Goal: Task Accomplishment & Management: Manage account settings

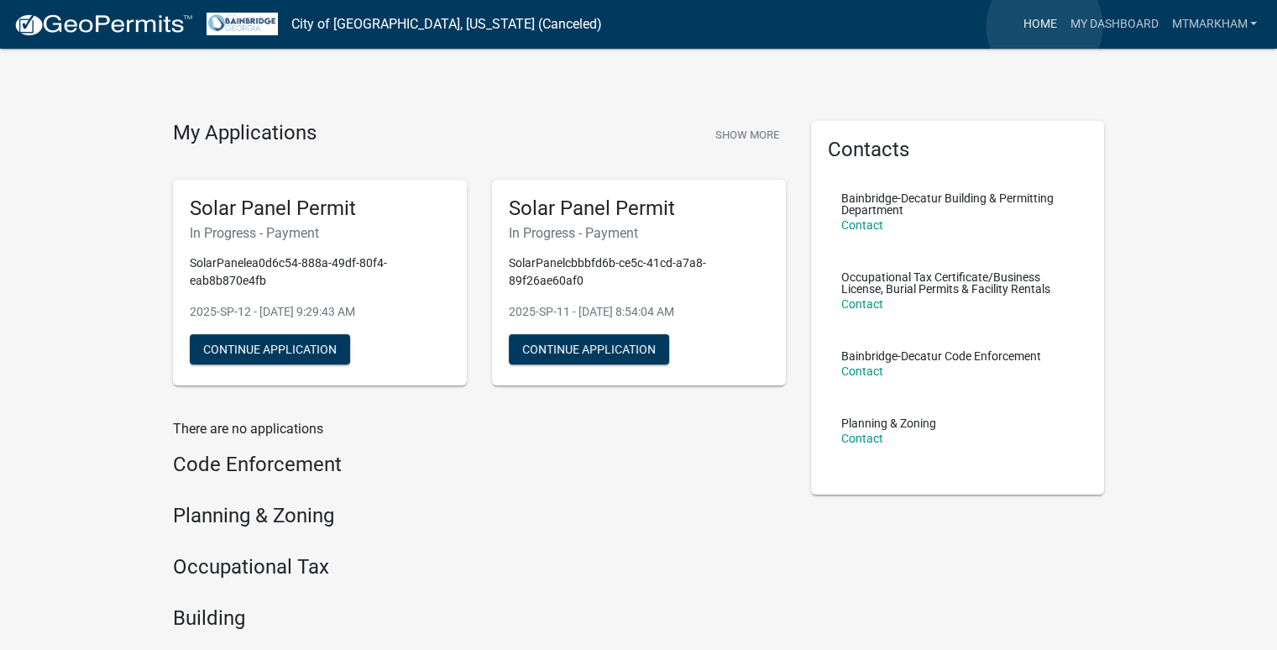
click at [1043, 27] on link "Home" at bounding box center [1039, 24] width 47 height 32
click at [748, 128] on button "Show More" at bounding box center [747, 135] width 77 height 28
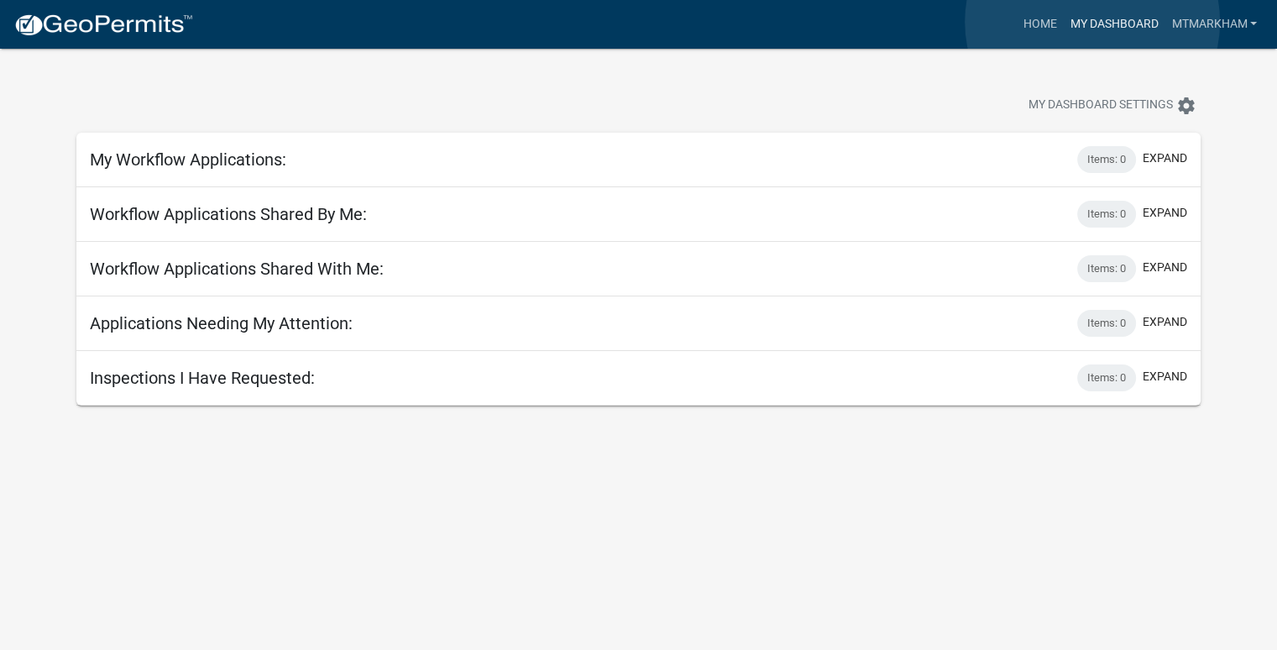
click at [1092, 22] on link "My Dashboard" at bounding box center [1114, 24] width 102 height 32
click at [1037, 28] on link "Home" at bounding box center [1039, 24] width 47 height 32
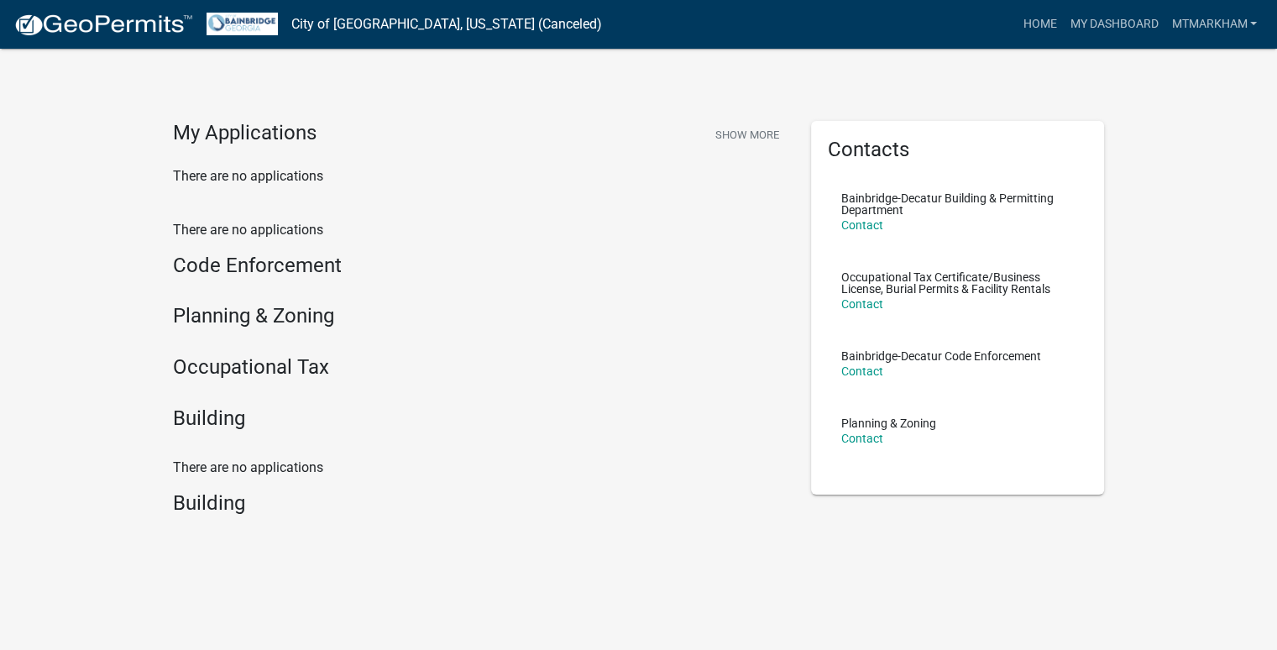
click at [243, 127] on h4 "My Applications" at bounding box center [245, 133] width 144 height 25
drag, startPoint x: 228, startPoint y: 187, endPoint x: 238, endPoint y: 191, distance: 10.9
click at [236, 191] on div "My Applications Show More There are no applications" at bounding box center [479, 160] width 638 height 79
click at [127, 21] on img at bounding box center [103, 25] width 180 height 25
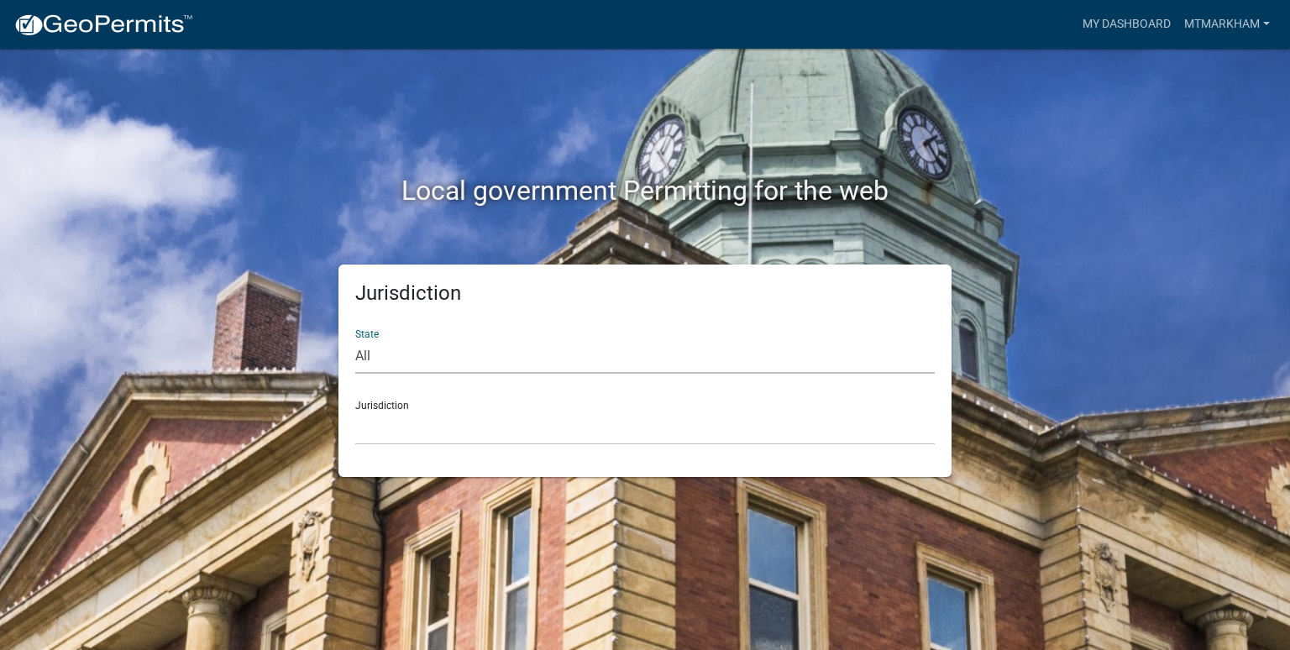
drag, startPoint x: 422, startPoint y: 348, endPoint x: 419, endPoint y: 357, distance: 9.8
click at [422, 348] on select "All Colorado Georgia Indiana Iowa Kansas Minnesota Ohio South Carolina Wisconsin" at bounding box center [644, 356] width 579 height 34
select select "Georgia"
click at [355, 339] on select "All Colorado Georgia Indiana Iowa Kansas Minnesota Ohio South Carolina Wisconsin" at bounding box center [644, 356] width 579 height 34
click at [395, 407] on div "Jurisdiction Carroll County, Georgia Cook County, Georgia Crawford County, Geor…" at bounding box center [644, 416] width 579 height 58
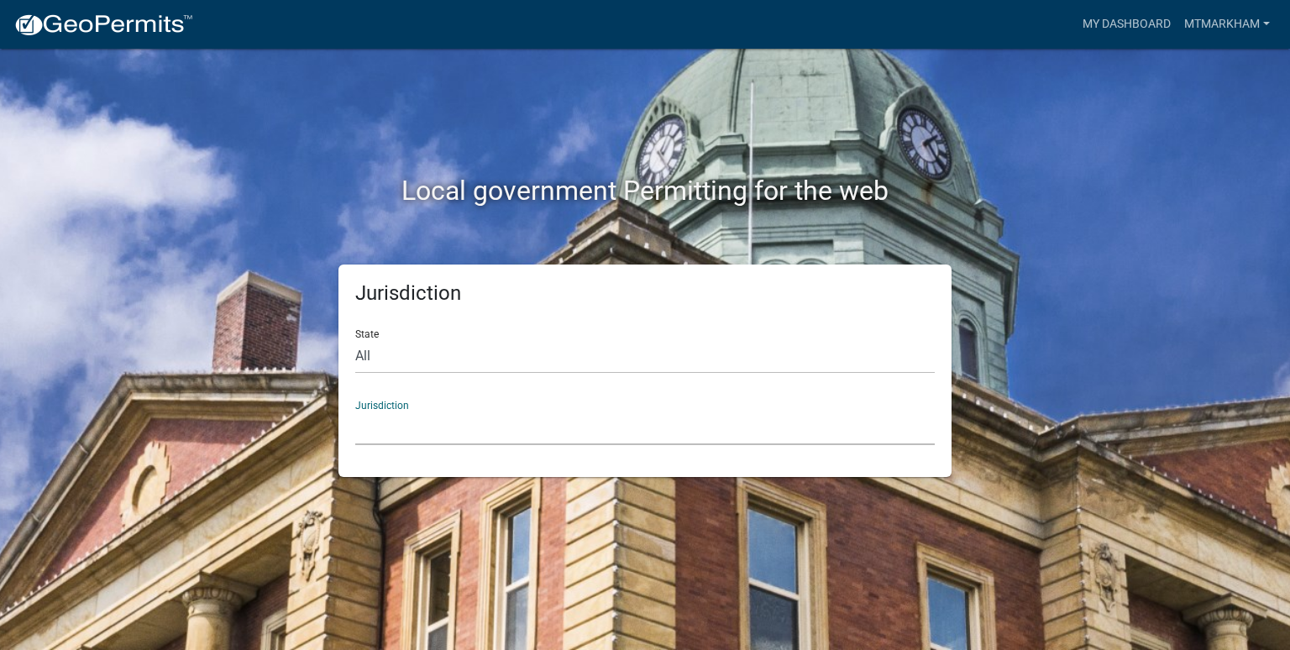
click at [395, 439] on select "Carroll County, Georgia Cook County, Georgia Crawford County, Georgia Gilmer Co…" at bounding box center [644, 428] width 579 height 34
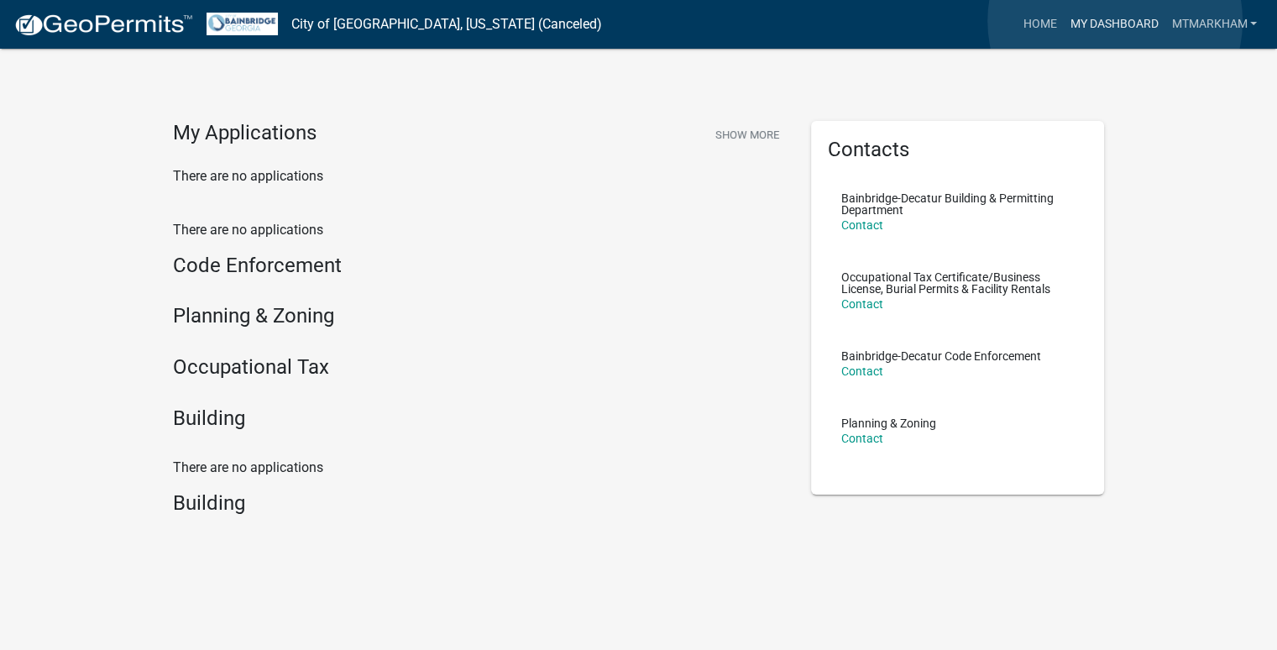
click at [1115, 21] on link "My Dashboard" at bounding box center [1114, 24] width 102 height 32
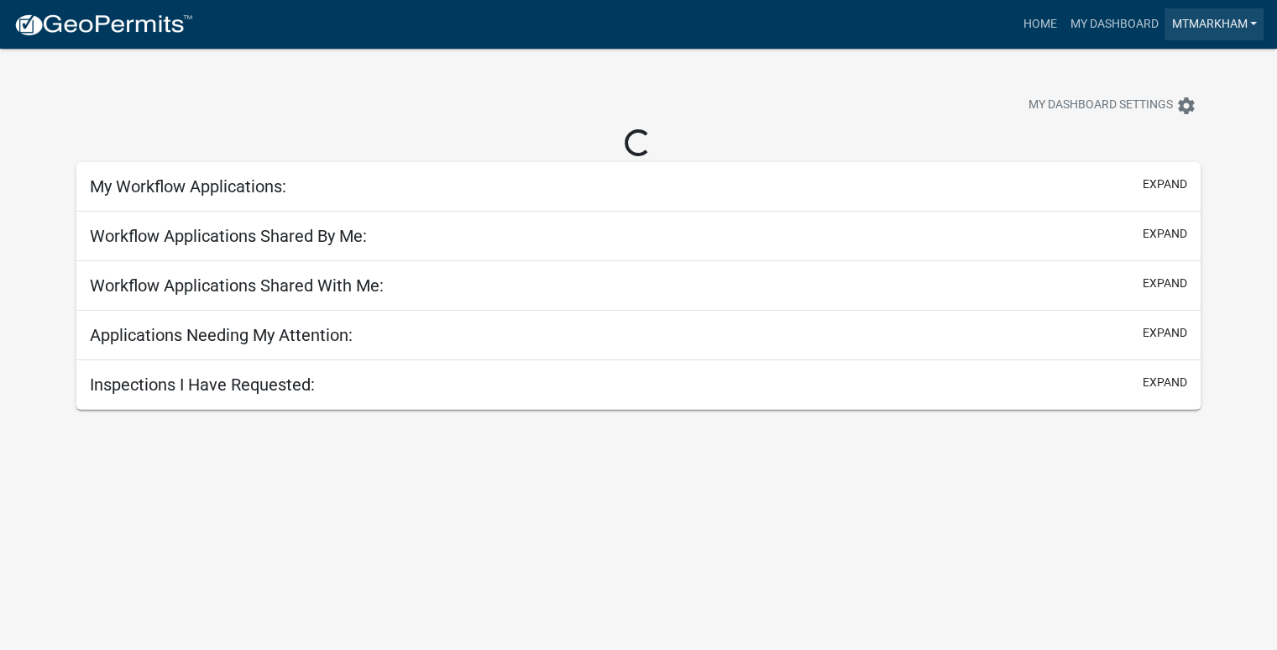
click at [1210, 21] on link "mtmarkham" at bounding box center [1213, 24] width 99 height 32
click at [1187, 68] on link "Account" at bounding box center [1192, 69] width 144 height 40
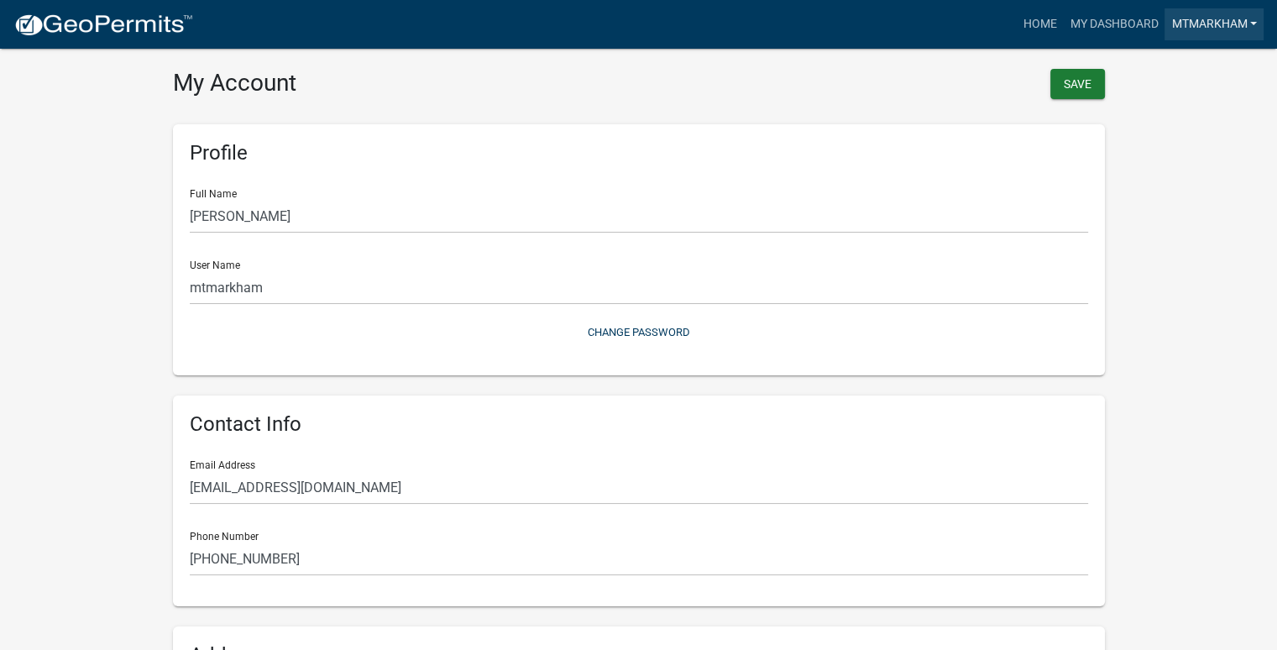
click at [1196, 21] on link "mtmarkham" at bounding box center [1213, 24] width 99 height 32
click at [1179, 63] on link "Account" at bounding box center [1192, 69] width 144 height 40
click at [1179, 22] on link "mtmarkham" at bounding box center [1213, 24] width 99 height 32
click at [1161, 114] on link "Contractor Profile" at bounding box center [1192, 109] width 144 height 40
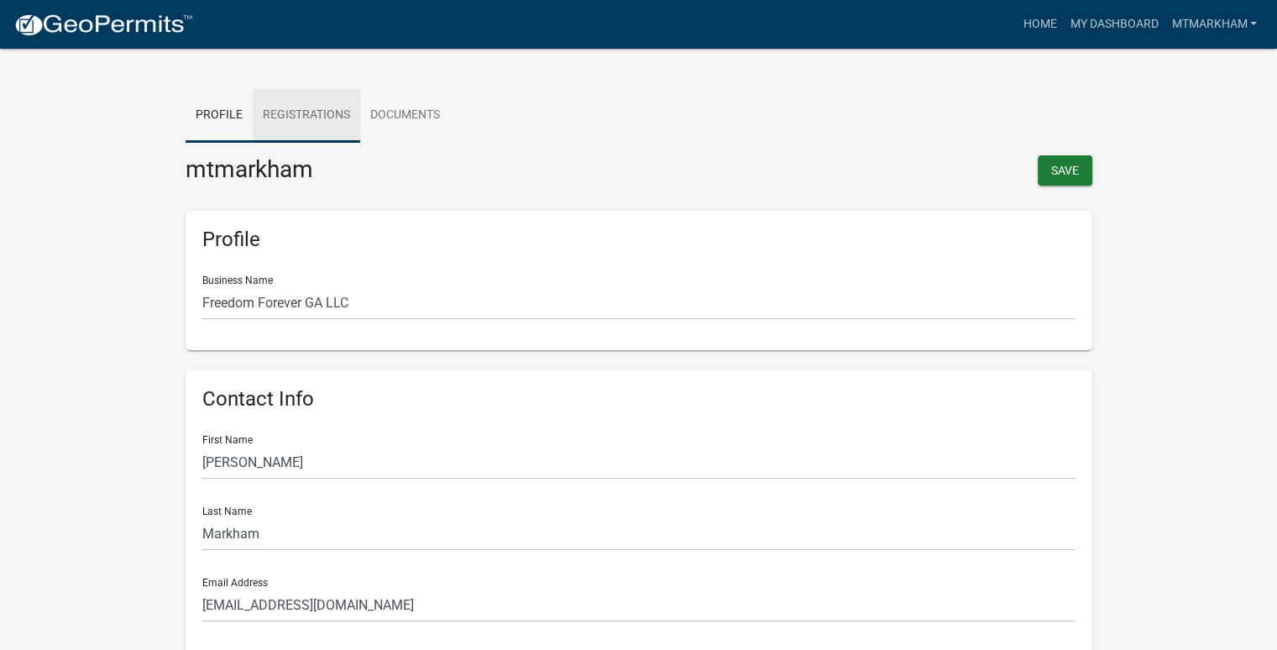
click at [296, 115] on link "Registrations" at bounding box center [306, 116] width 107 height 54
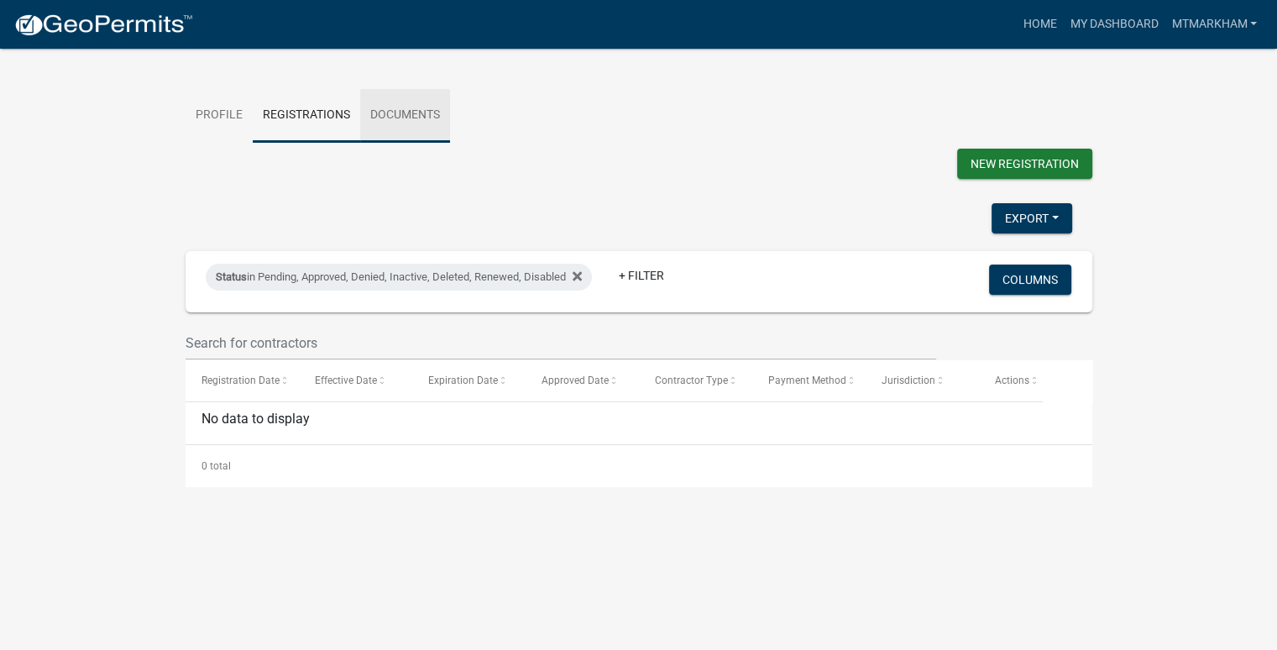
click at [379, 112] on link "Documents" at bounding box center [405, 116] width 90 height 54
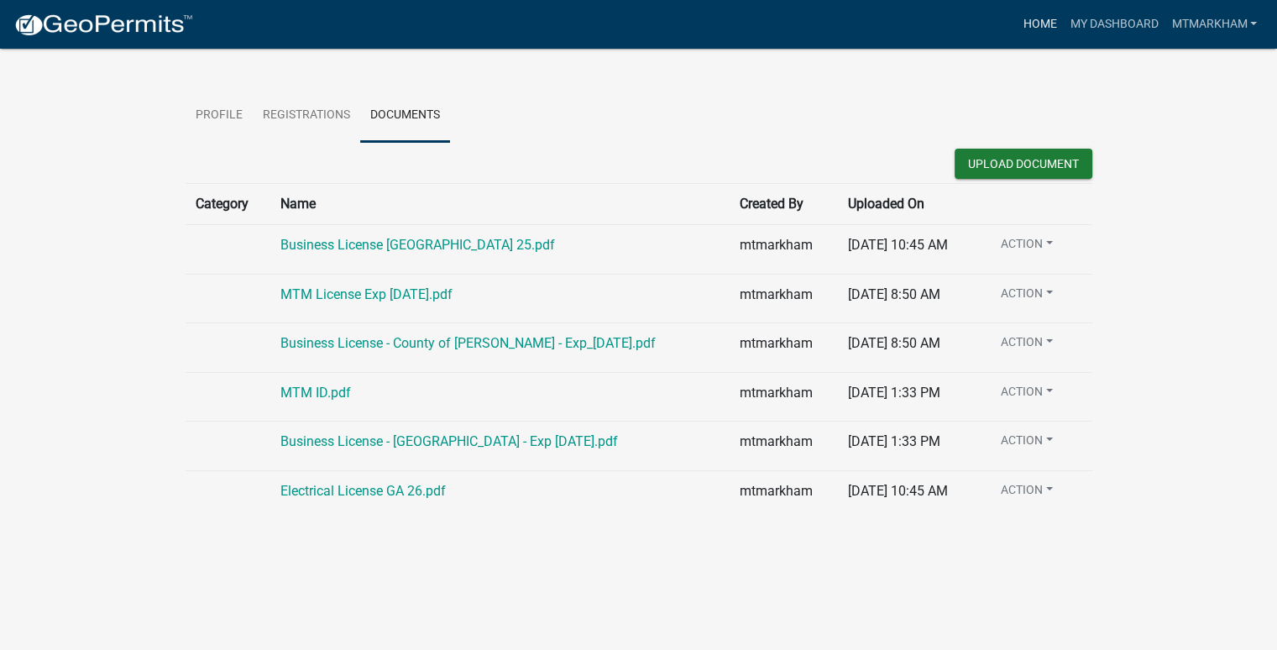
click at [1027, 13] on link "Home" at bounding box center [1039, 24] width 47 height 32
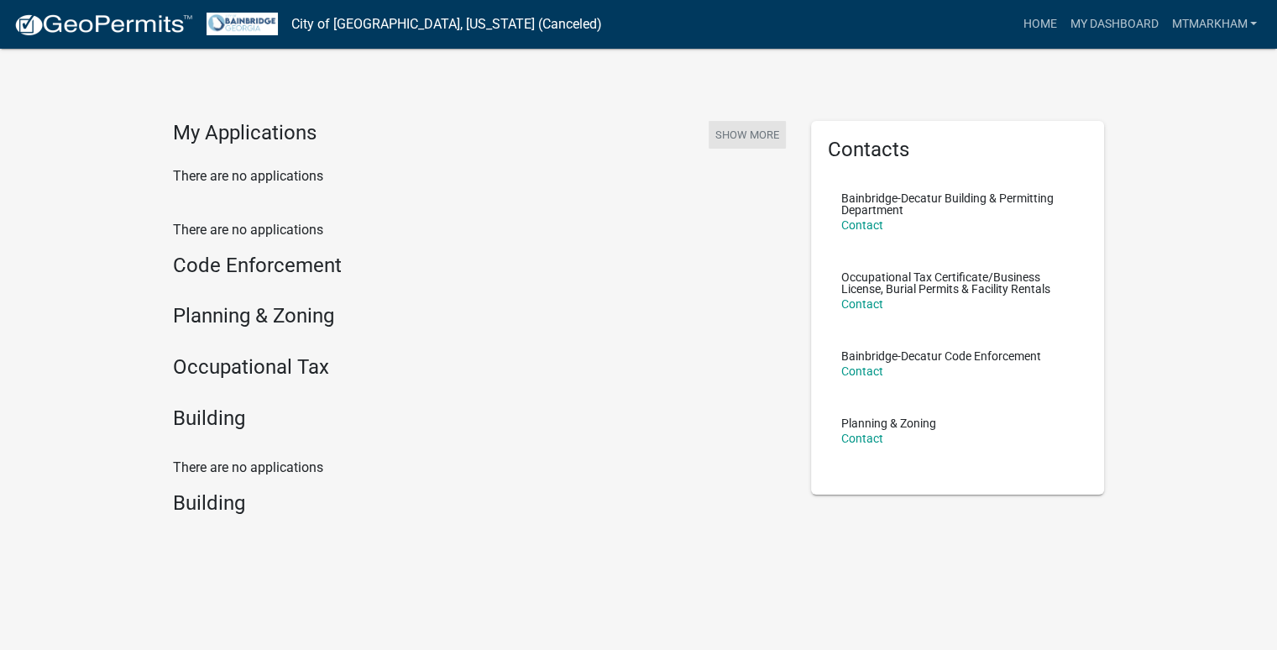
click at [730, 140] on button "Show More" at bounding box center [747, 135] width 77 height 28
click at [1200, 15] on link "mtmarkham" at bounding box center [1213, 24] width 99 height 32
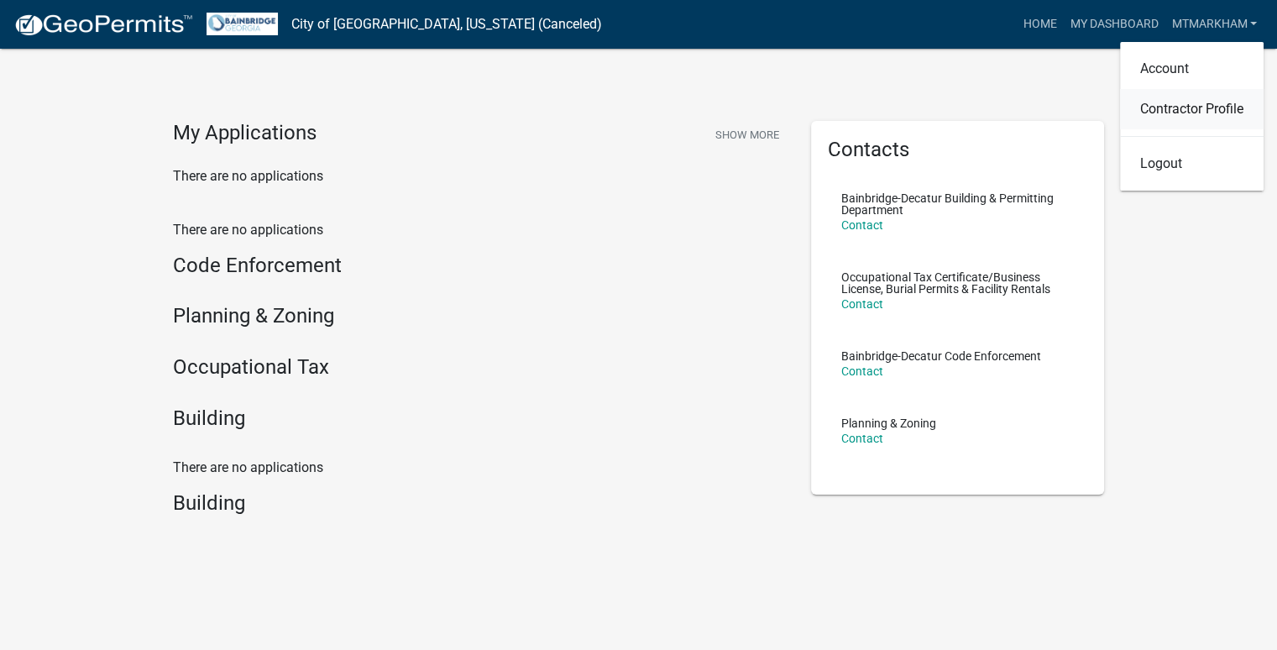
click at [1152, 102] on link "Contractor Profile" at bounding box center [1192, 109] width 144 height 40
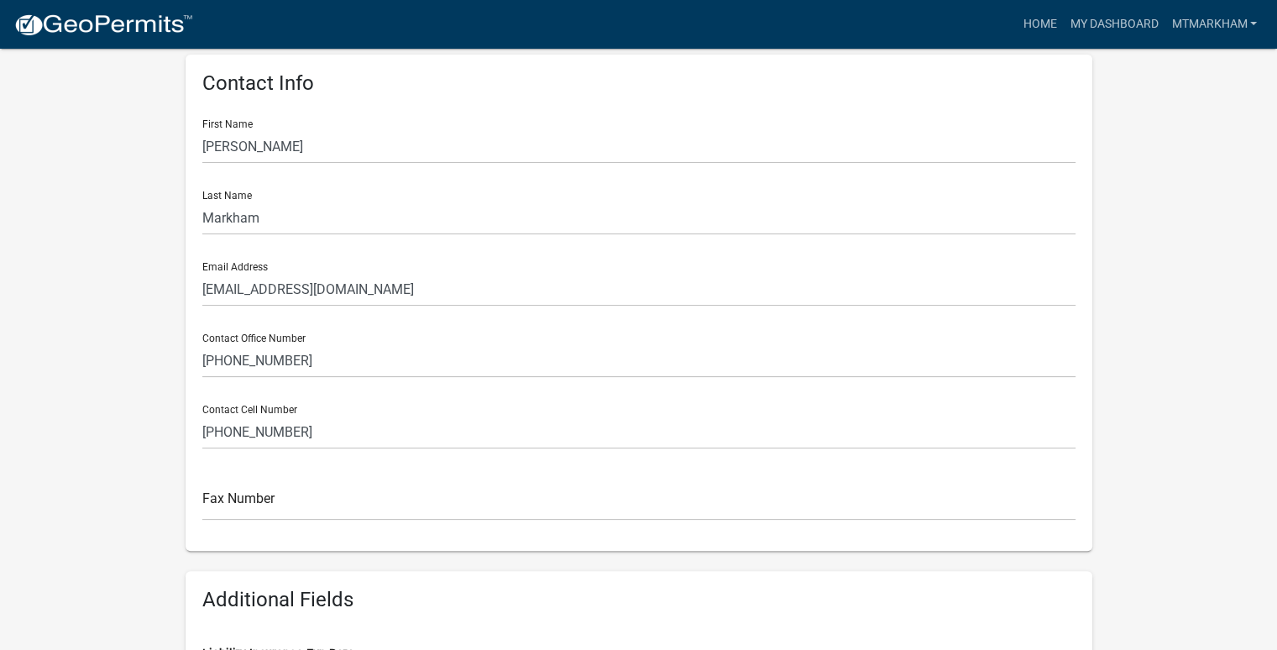
scroll to position [336, 0]
